Goal: Find contact information: Obtain details needed to contact an individual or organization

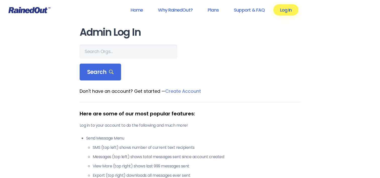
click at [284, 10] on link "Log In" at bounding box center [285, 9] width 25 height 11
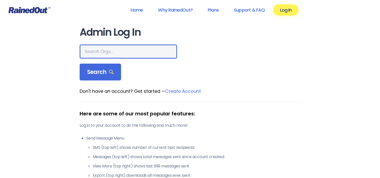
paste input "[PERSON_NAME] Area YMCA - Aquatics"
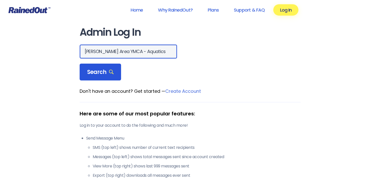
type input "[PERSON_NAME] Area YMCA - Aquatics"
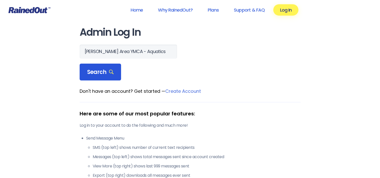
click at [109, 71] on icon at bounding box center [111, 72] width 5 height 5
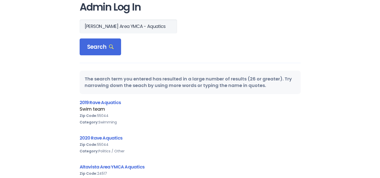
scroll to position [0, 0]
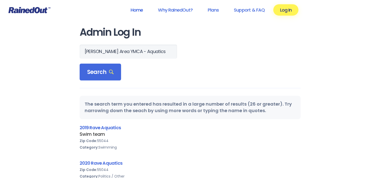
click at [142, 11] on link "Home" at bounding box center [137, 9] width 26 height 11
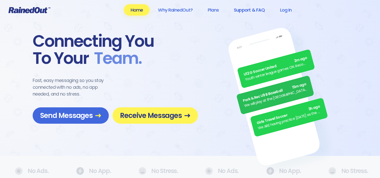
click at [247, 8] on link "Support & FAQ" at bounding box center [249, 9] width 44 height 11
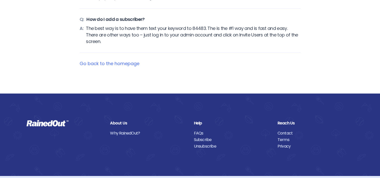
scroll to position [2211, 0]
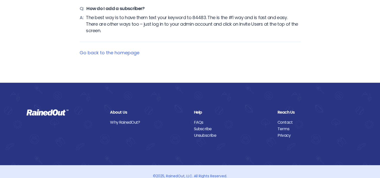
click at [121, 49] on link "Go back to the homepage" at bounding box center [110, 52] width 60 height 6
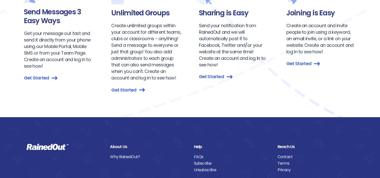
scroll to position [611, 0]
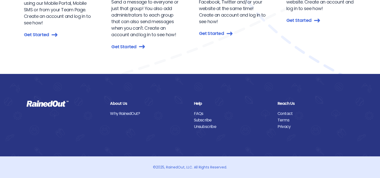
click at [286, 115] on link "Contact" at bounding box center [316, 113] width 76 height 7
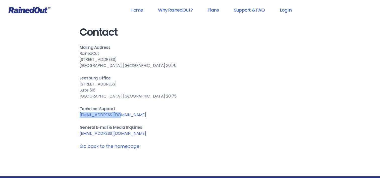
drag, startPoint x: 121, startPoint y: 116, endPoint x: 79, endPoint y: 115, distance: 42.0
click at [80, 115] on p "Technical Support [EMAIL_ADDRESS][DOMAIN_NAME]" at bounding box center [190, 112] width 221 height 12
drag, startPoint x: 79, startPoint y: 115, endPoint x: 89, endPoint y: 114, distance: 10.1
copy link "[EMAIL_ADDRESS][DOMAIN_NAME]"
